Goal: Information Seeking & Learning: Understand process/instructions

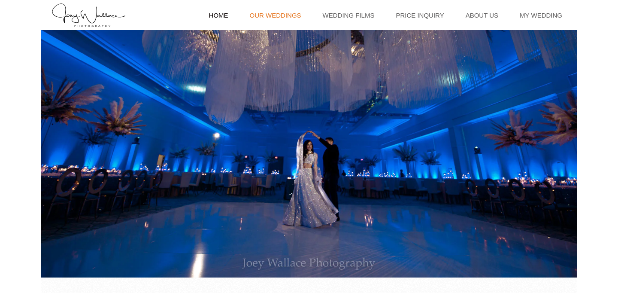
click at [287, 13] on link "Our Weddings" at bounding box center [275, 15] width 60 height 30
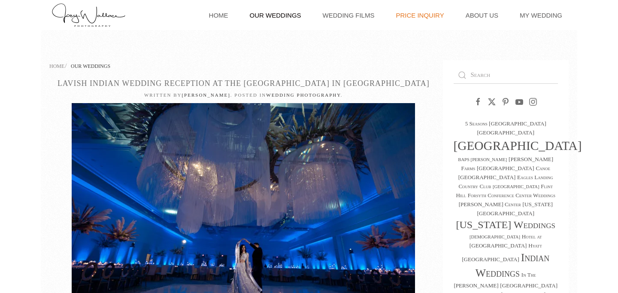
click at [424, 18] on link "Price Inquiry" at bounding box center [419, 15] width 57 height 30
